Goal: Find specific page/section: Find specific page/section

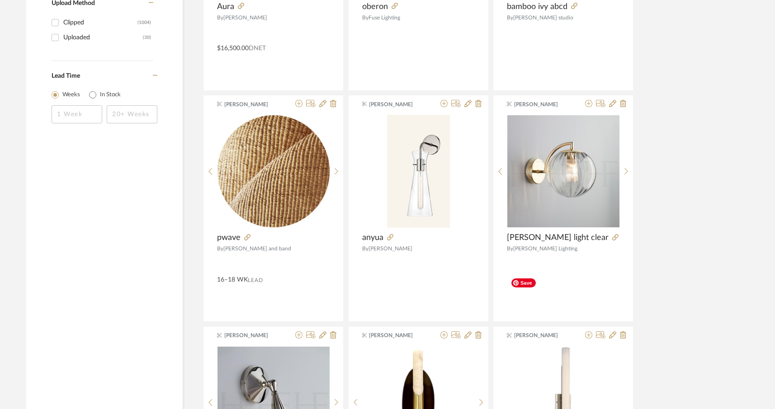
scroll to position [1592, 0]
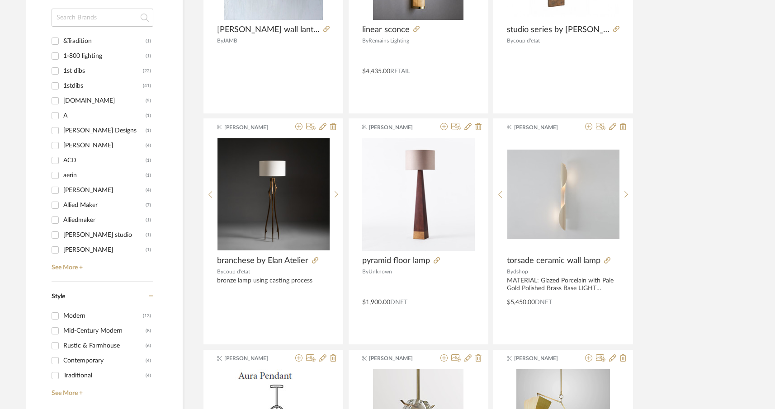
scroll to position [1082, 0]
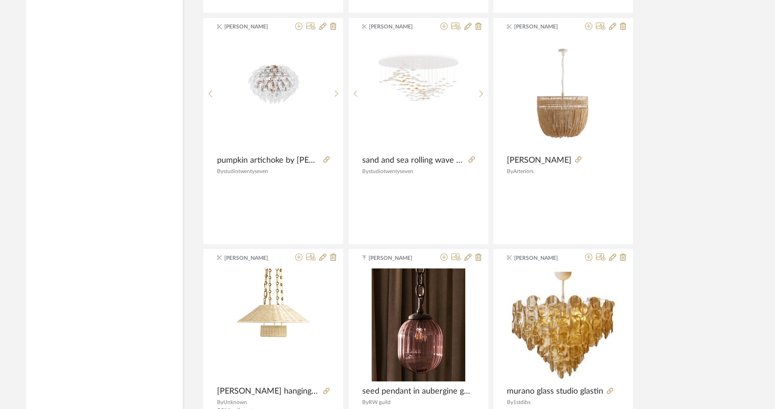
scroll to position [2208, 0]
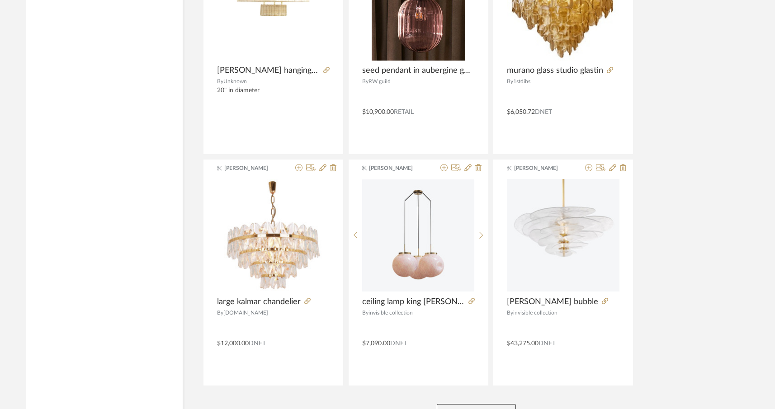
click at [471, 404] on button "View More" at bounding box center [476, 413] width 79 height 18
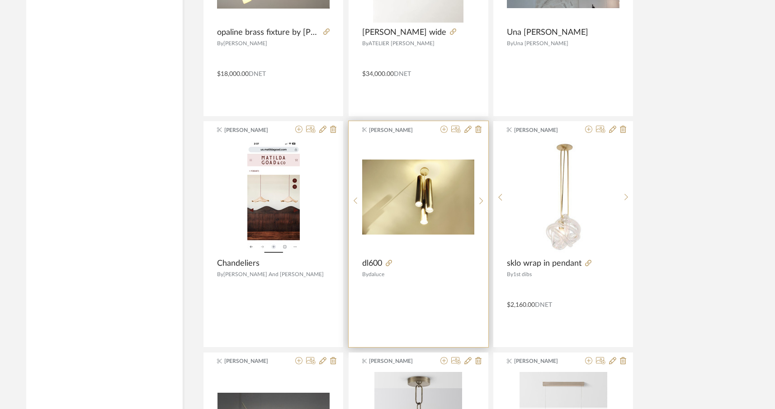
scroll to position [4336, 0]
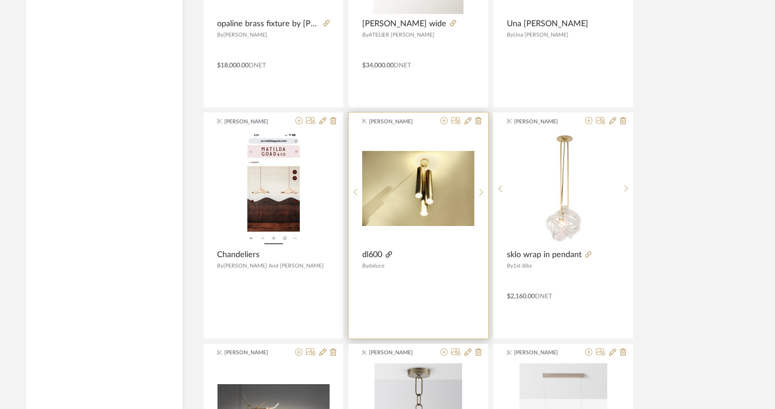
click at [389, 251] on icon at bounding box center [389, 254] width 6 height 6
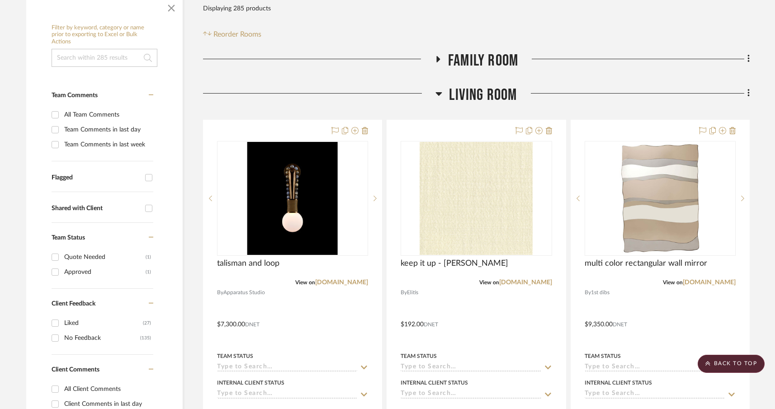
scroll to position [234, 0]
